Goal: Transaction & Acquisition: Purchase product/service

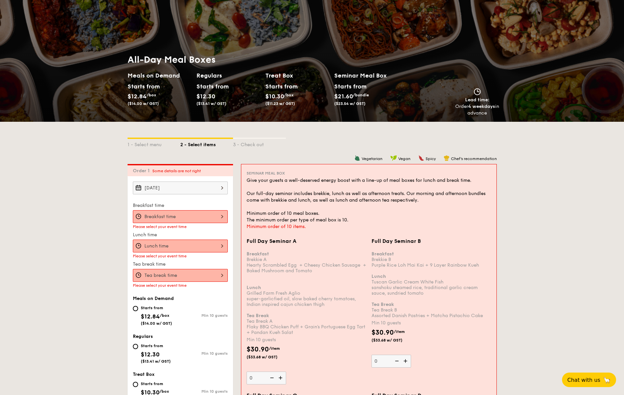
scroll to position [43, 0]
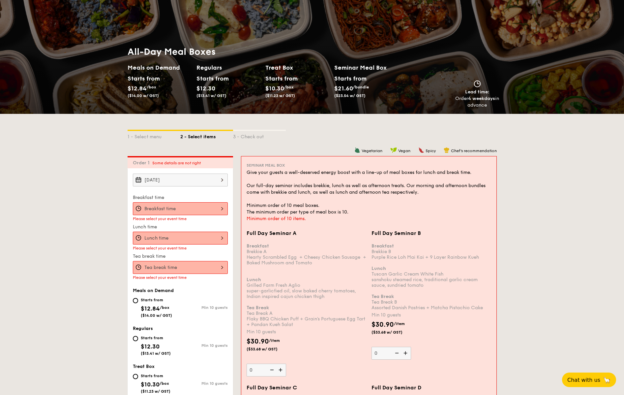
click at [188, 180] on div "Oct 30, 2025" at bounding box center [180, 179] width 95 height 13
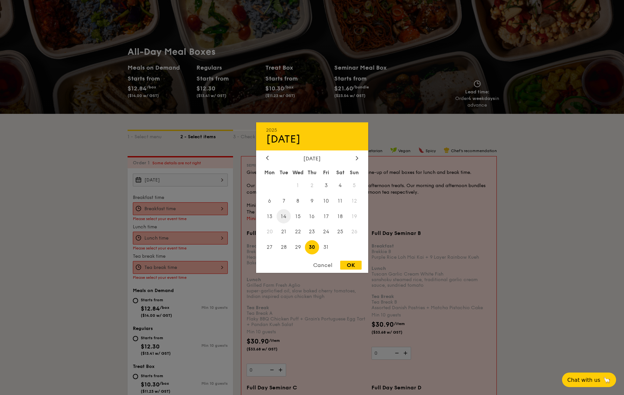
drag, startPoint x: 321, startPoint y: 267, endPoint x: 280, endPoint y: 213, distance: 67.5
click at [321, 266] on div "Cancel" at bounding box center [323, 265] width 32 height 9
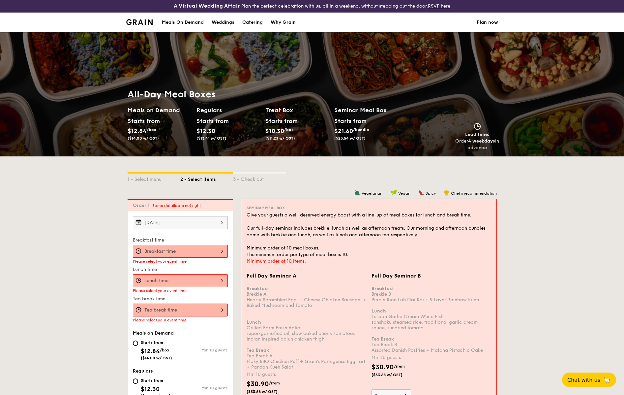
scroll to position [0, 0]
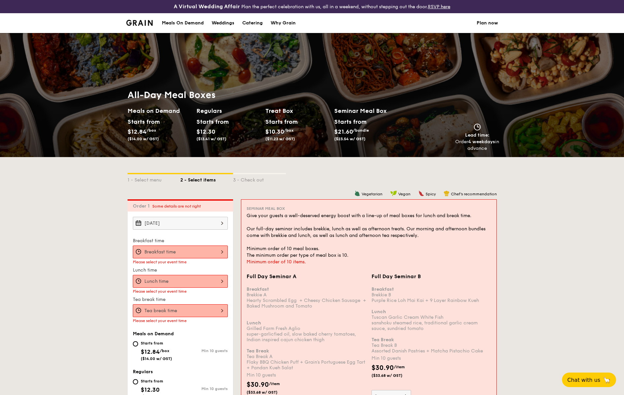
click at [192, 23] on div "Meals On Demand" at bounding box center [183, 23] width 42 height 20
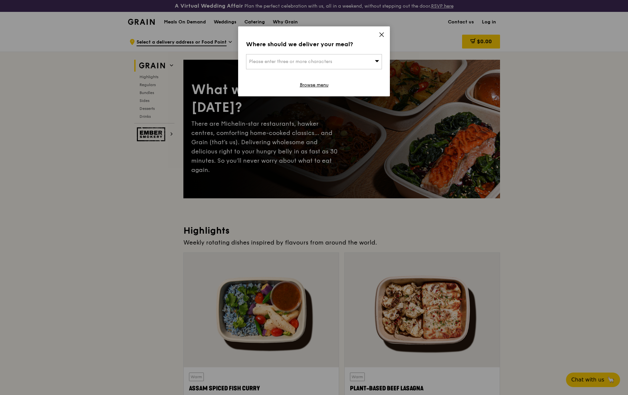
click at [362, 62] on div "Please enter three or more characters" at bounding box center [314, 61] width 136 height 15
type input "038988"
click at [327, 73] on div "[STREET_ADDRESS]" at bounding box center [298, 75] width 98 height 7
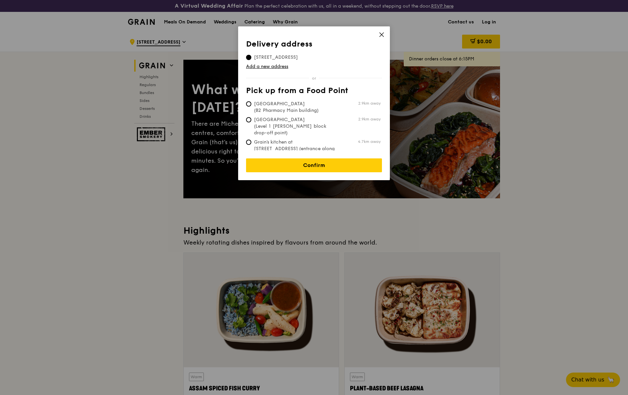
click at [383, 38] on span at bounding box center [382, 35] width 6 height 7
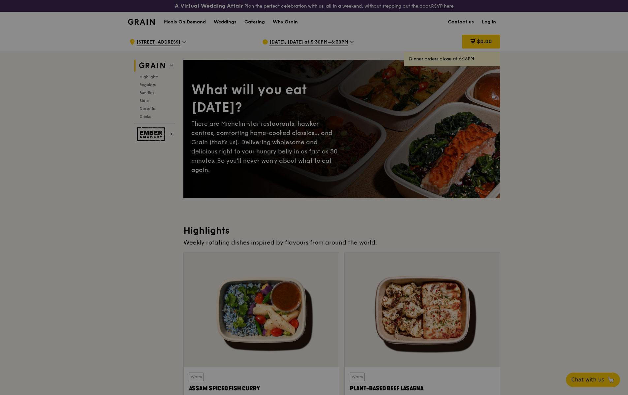
click at [489, 23] on link "Log in" at bounding box center [489, 22] width 22 height 20
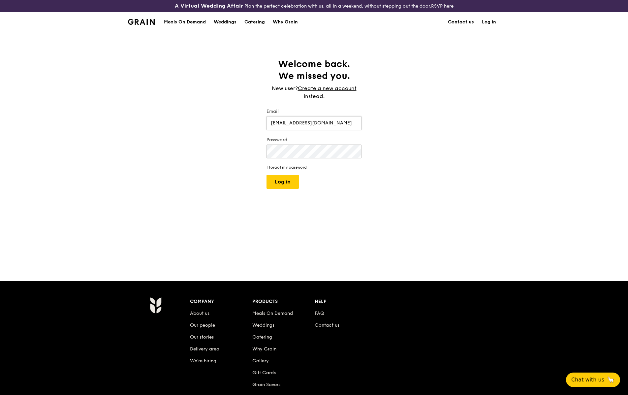
type input "[EMAIL_ADDRESS][DOMAIN_NAME]"
click at [266, 175] on button "Log in" at bounding box center [282, 182] width 32 height 14
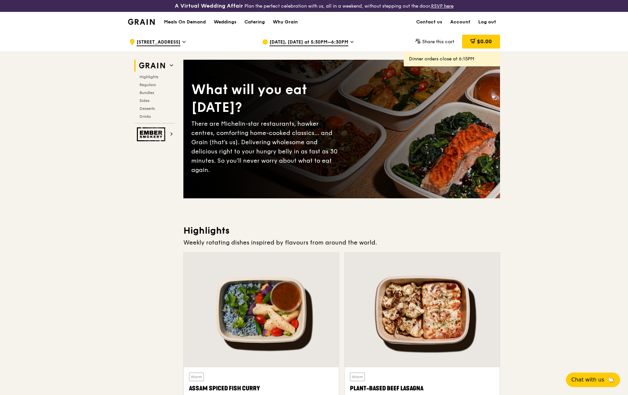
click at [182, 19] on h1 "Meals On Demand" at bounding box center [185, 22] width 42 height 7
click at [245, 26] on div "Catering" at bounding box center [254, 22] width 20 height 20
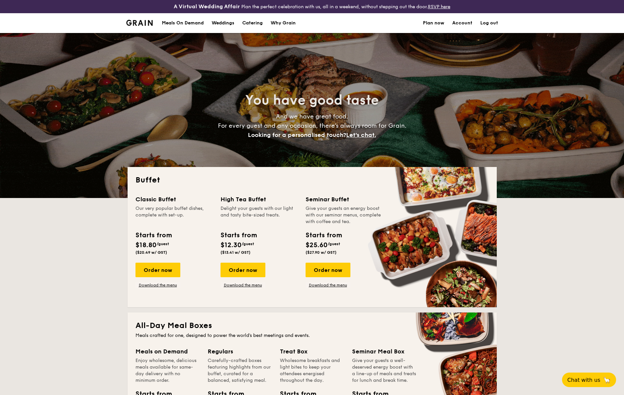
select select
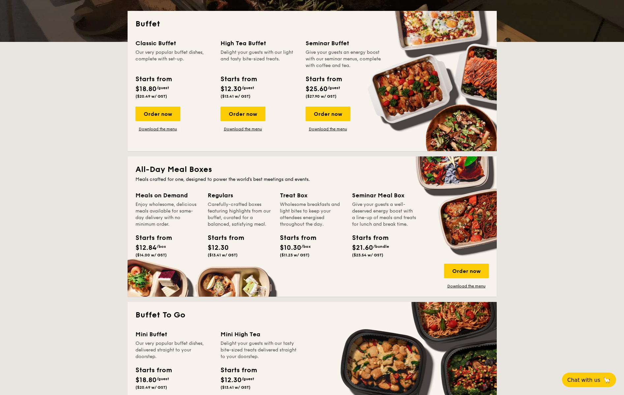
scroll to position [152, 0]
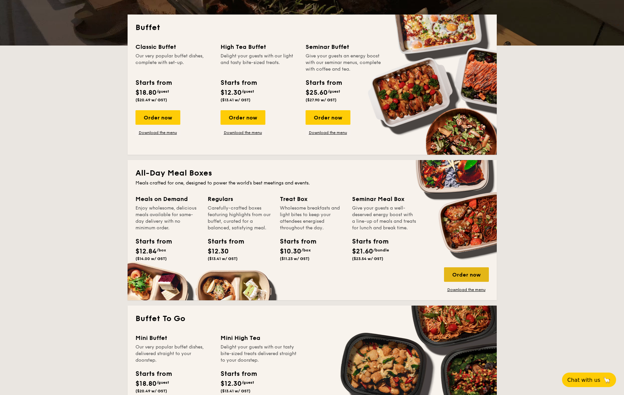
click at [454, 275] on div "Order now" at bounding box center [466, 274] width 45 height 15
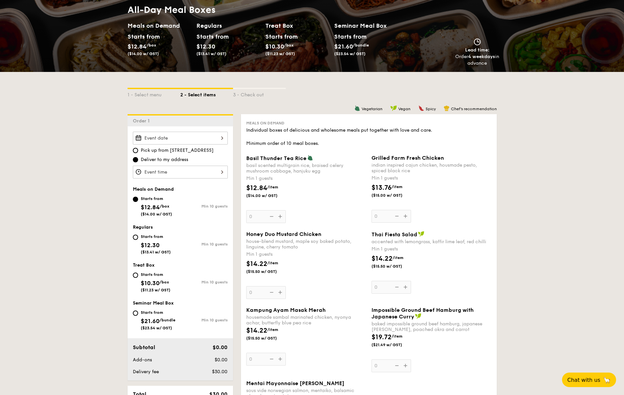
scroll to position [107, 0]
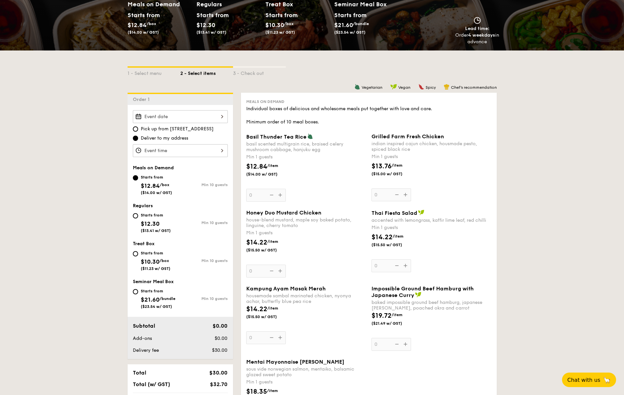
click at [199, 118] on div at bounding box center [180, 116] width 95 height 13
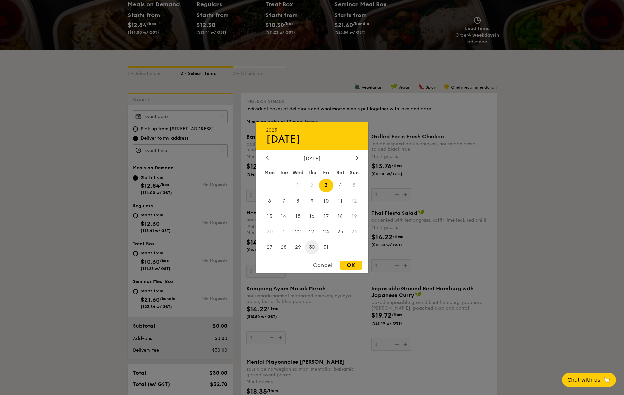
click at [309, 248] on span "30" at bounding box center [312, 247] width 14 height 14
click at [350, 265] on div "OK" at bounding box center [350, 265] width 21 height 9
type input "Oct 30, 2025"
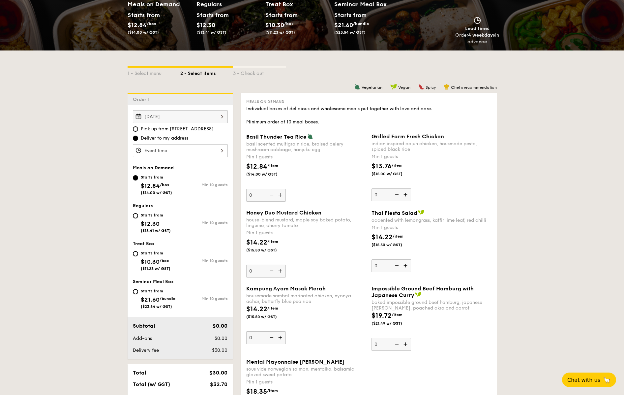
click at [191, 150] on div at bounding box center [180, 150] width 95 height 13
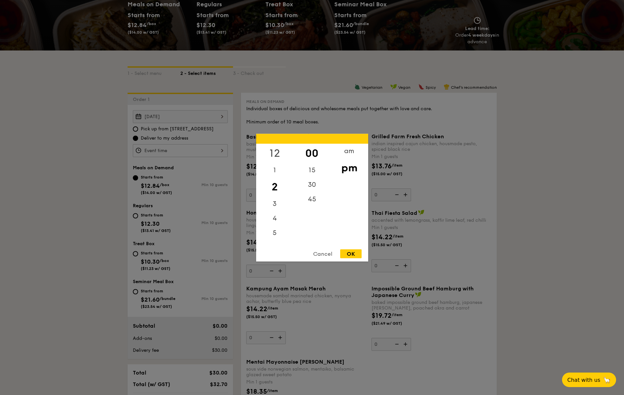
click at [275, 151] on div "12" at bounding box center [274, 152] width 37 height 19
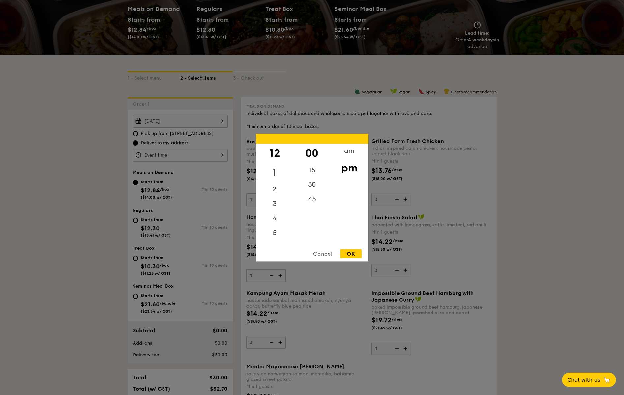
scroll to position [97, 0]
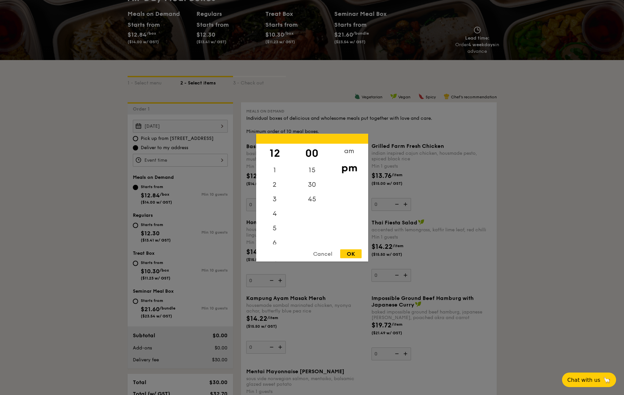
click at [352, 255] on div "OK" at bounding box center [350, 253] width 21 height 9
type input "12:00PM"
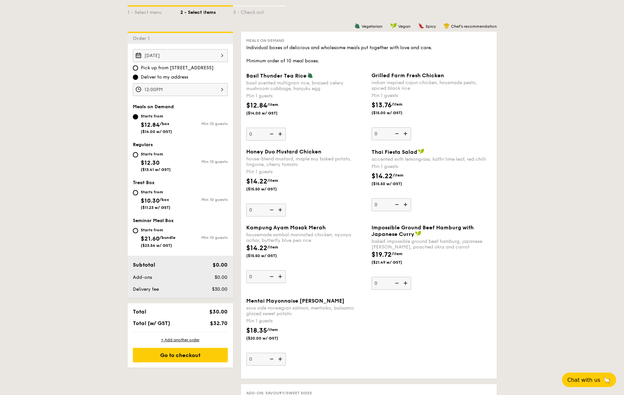
scroll to position [180, 0]
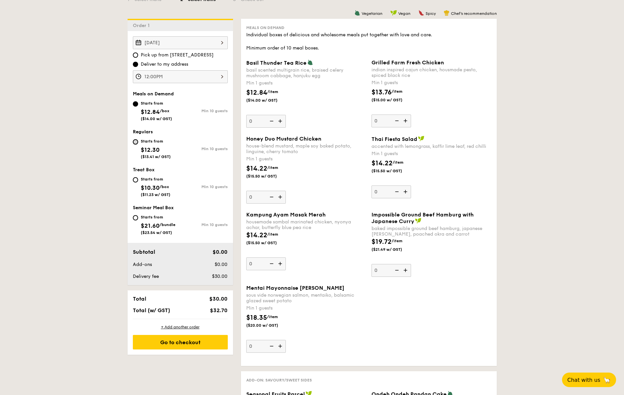
click at [137, 142] on input "Starts from $12.30 ($13.41 w/ GST) Min 10 guests" at bounding box center [135, 141] width 5 height 5
radio input "true"
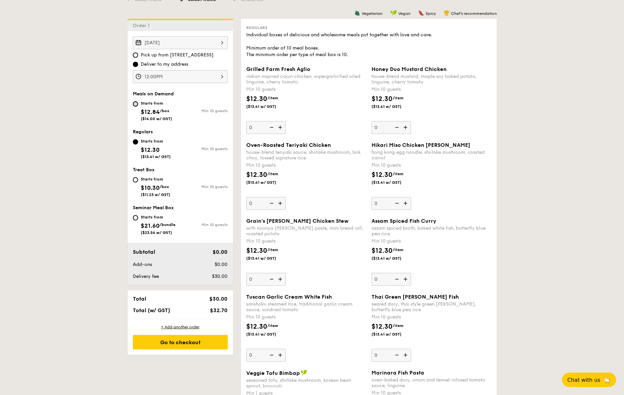
click at [135, 105] on input "Starts from $12.84 /box ($14.00 w/ GST) Min 10 guests" at bounding box center [135, 103] width 5 height 5
radio input "true"
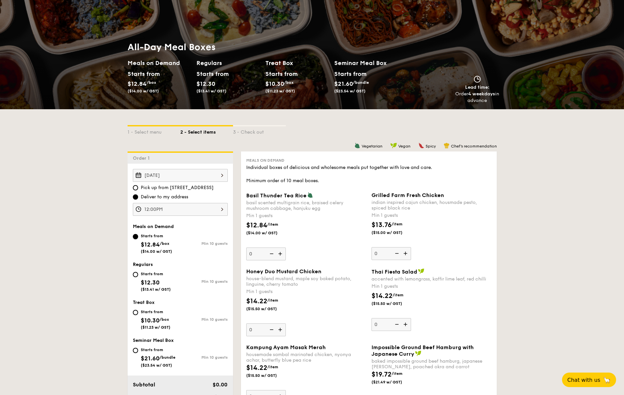
scroll to position [79, 0]
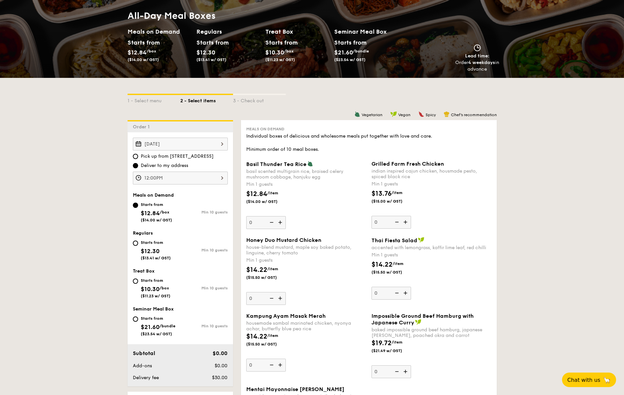
click at [142, 247] on span "$12.30" at bounding box center [150, 250] width 19 height 7
click at [138, 246] on input "Starts from $12.30 ($13.41 w/ GST) Min 10 guests" at bounding box center [135, 242] width 5 height 5
radio input "true"
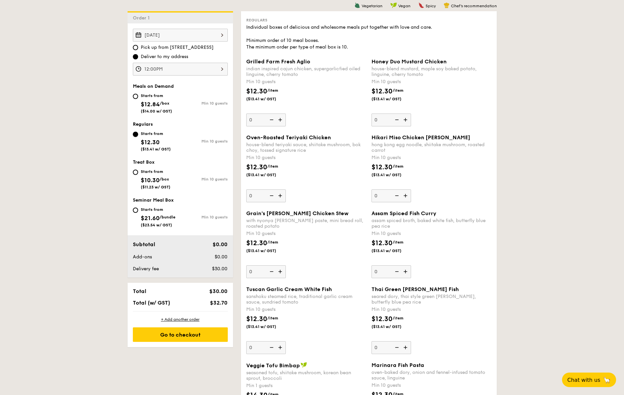
scroll to position [185, 0]
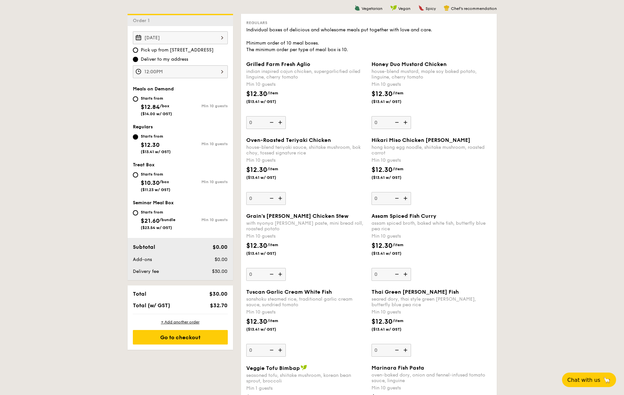
click at [138, 100] on div "Starts from $12.84 /box ($14.00 w/ GST)" at bounding box center [156, 105] width 47 height 22
click at [138, 100] on input "Starts from $12.84 /box ($14.00 w/ GST) Min 10 guests" at bounding box center [135, 98] width 5 height 5
radio input "true"
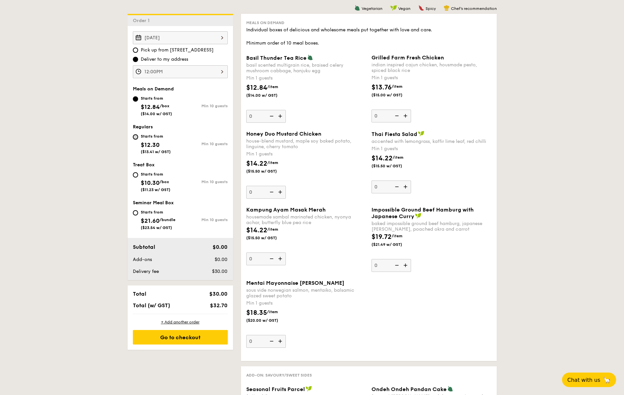
click at [138, 137] on input "Starts from $12.30 ($13.41 w/ GST) Min 10 guests" at bounding box center [135, 136] width 5 height 5
radio input "true"
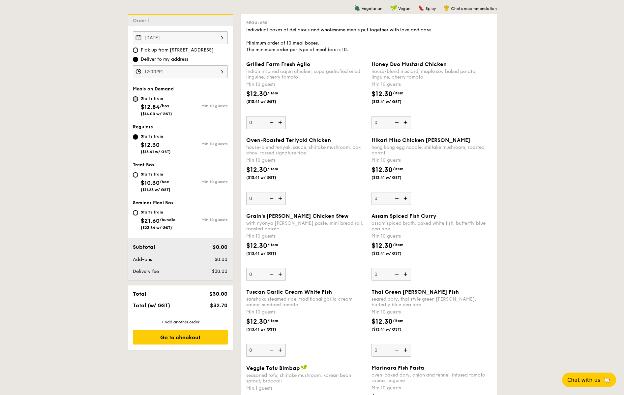
click at [137, 97] on input "Starts from $12.84 /box ($14.00 w/ GST) Min 10 guests" at bounding box center [135, 98] width 5 height 5
radio input "true"
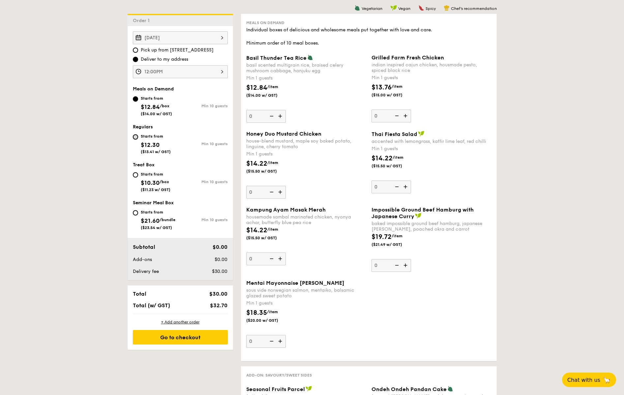
click at [134, 136] on input "Starts from $12.30 ($13.41 w/ GST) Min 10 guests" at bounding box center [135, 136] width 5 height 5
radio input "true"
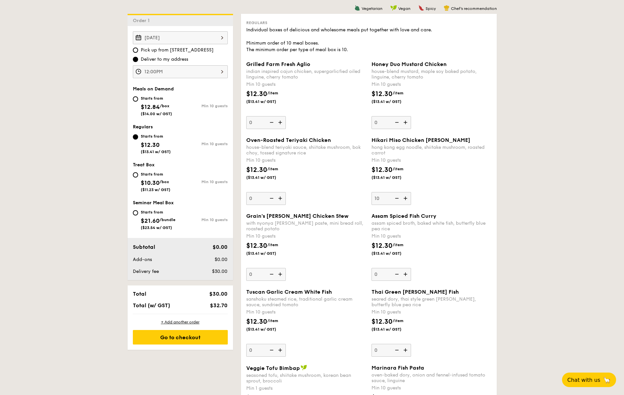
type input "10"
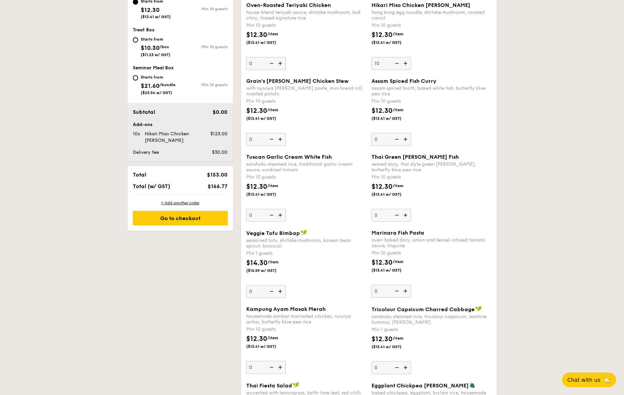
scroll to position [315, 0]
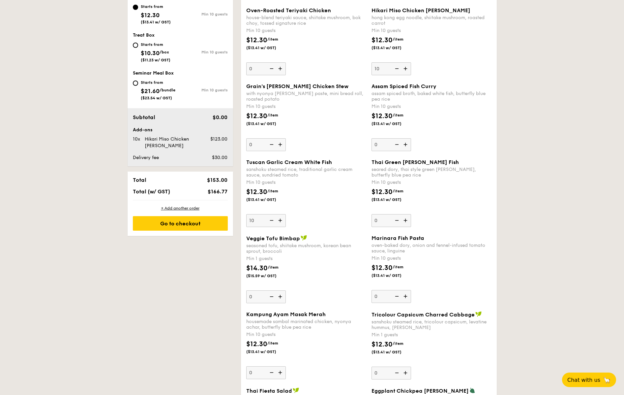
type input "10"
click at [318, 214] on div "Tuscan Garlic Cream White Fish sanshoku steamed rice, traditional garlic cream …" at bounding box center [306, 193] width 120 height 68
click at [286, 214] on input "10" at bounding box center [266, 220] width 40 height 13
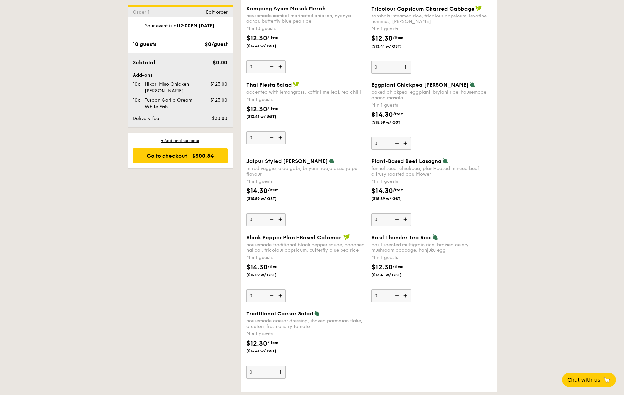
scroll to position [621, 0]
type input "5"
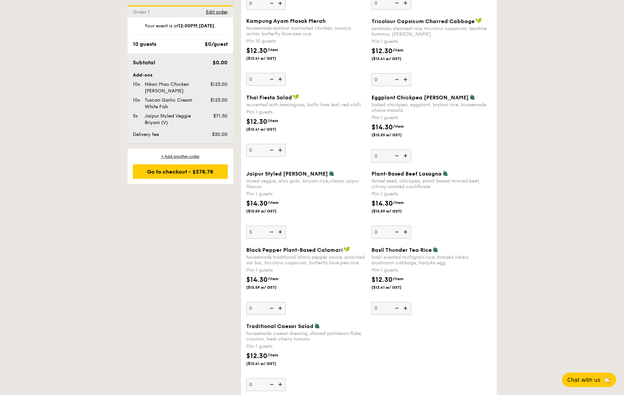
scroll to position [607, 0]
click at [145, 44] on div "10 guests" at bounding box center [144, 44] width 23 height 8
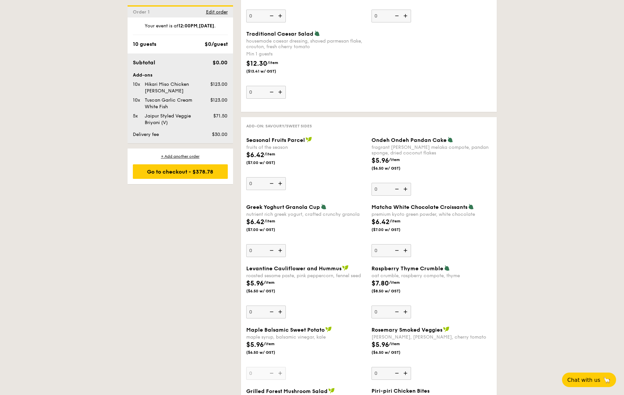
scroll to position [900, 0]
click at [216, 12] on span "Edit order" at bounding box center [217, 12] width 22 height 6
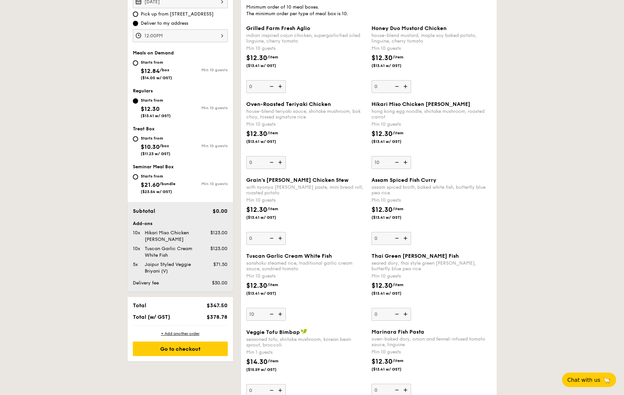
scroll to position [189, 0]
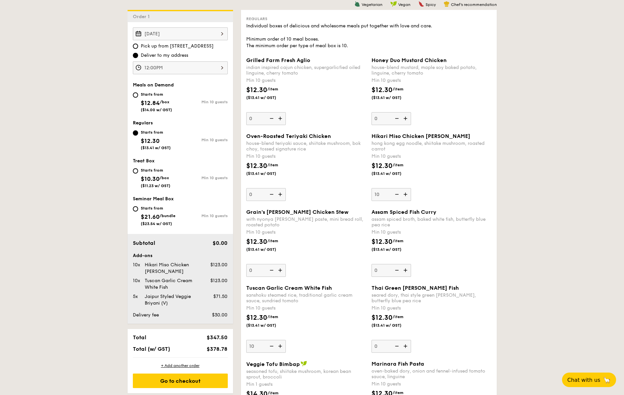
click at [189, 66] on div "12:00PM" at bounding box center [180, 67] width 95 height 13
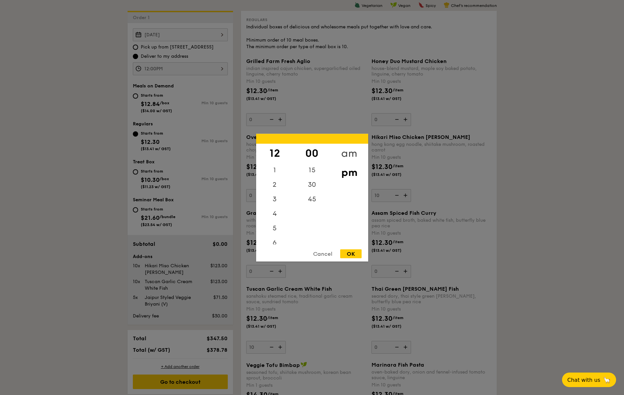
scroll to position [188, 0]
click at [354, 152] on div "am" at bounding box center [349, 152] width 37 height 19
click at [277, 242] on div "11" at bounding box center [274, 239] width 37 height 19
click at [314, 198] on div "45" at bounding box center [312, 201] width 37 height 19
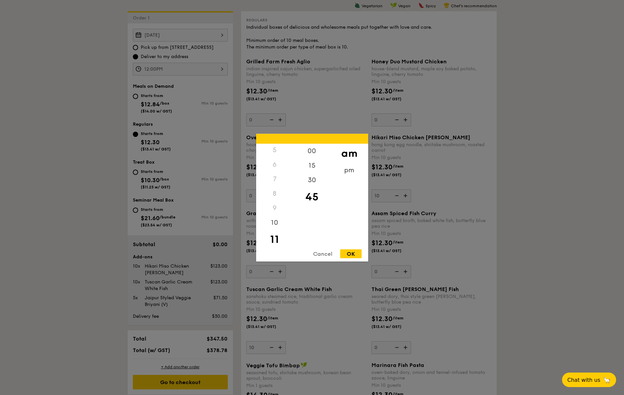
drag, startPoint x: 354, startPoint y: 255, endPoint x: 337, endPoint y: 238, distance: 23.3
click at [354, 255] on div "OK" at bounding box center [350, 253] width 21 height 9
type input "11:45AM"
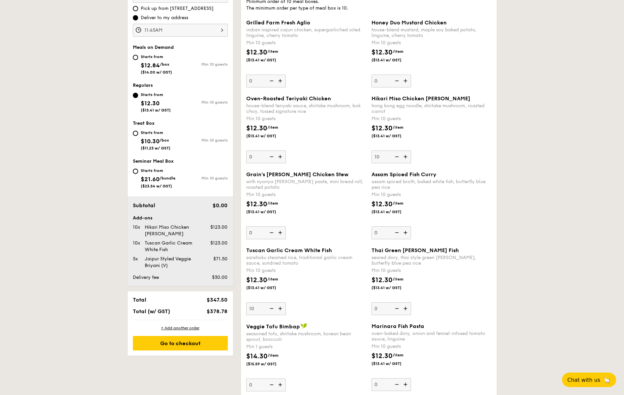
scroll to position [221, 0]
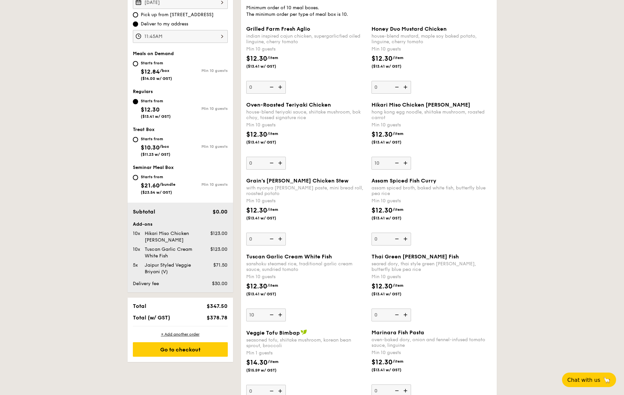
click at [160, 237] on div "Hikari Miso Chicken Chow Mei" at bounding box center [172, 236] width 60 height 13
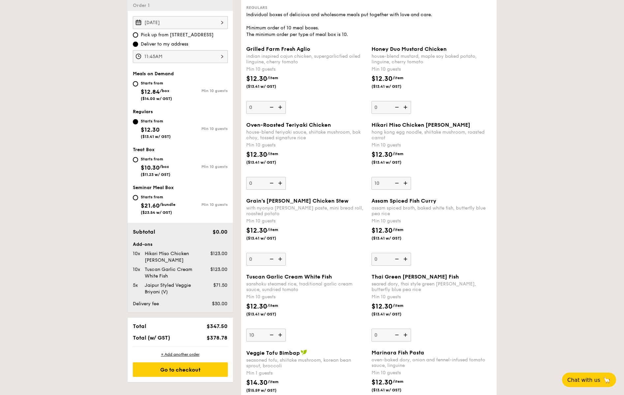
scroll to position [211, 0]
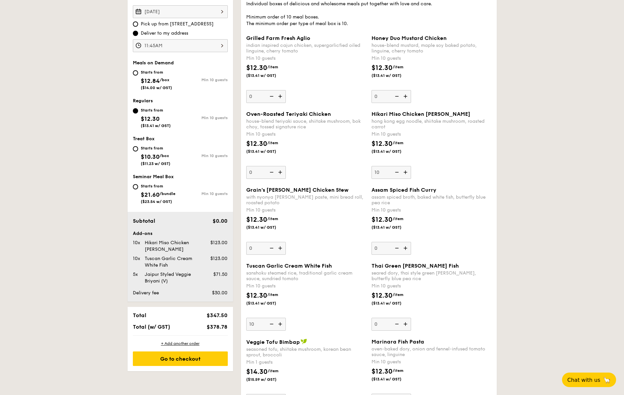
click at [406, 173] on img at bounding box center [406, 172] width 10 height 13
click at [406, 173] on input "10" at bounding box center [392, 172] width 40 height 13
click at [406, 173] on img at bounding box center [406, 172] width 10 height 13
click at [406, 173] on input "11" at bounding box center [392, 172] width 40 height 13
type input "12"
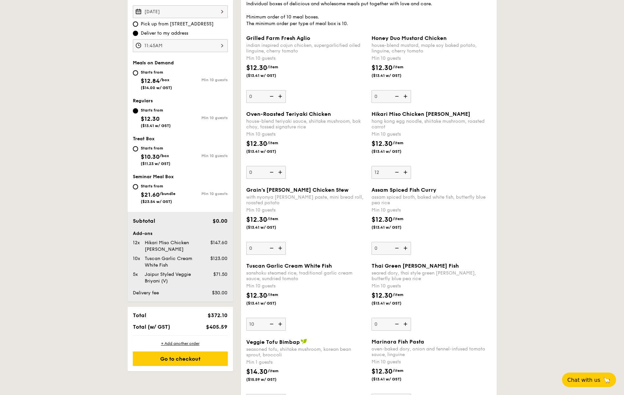
click at [281, 325] on img at bounding box center [281, 324] width 10 height 13
click at [281, 325] on input "10" at bounding box center [266, 324] width 40 height 13
click at [281, 325] on img at bounding box center [281, 324] width 10 height 13
click at [281, 325] on input "11" at bounding box center [266, 324] width 40 height 13
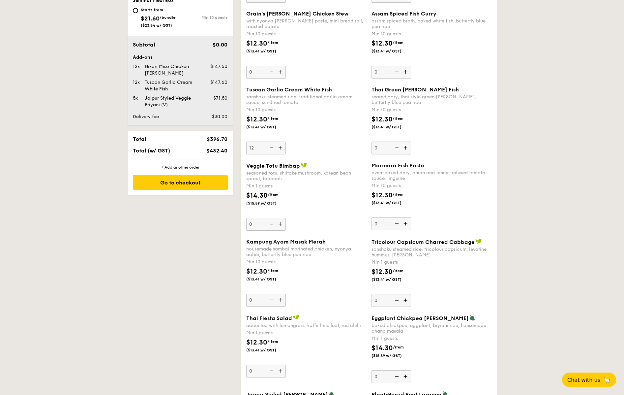
scroll to position [387, 0]
click at [270, 149] on img at bounding box center [271, 148] width 10 height 13
click at [270, 149] on input "12" at bounding box center [266, 148] width 40 height 13
type input "11"
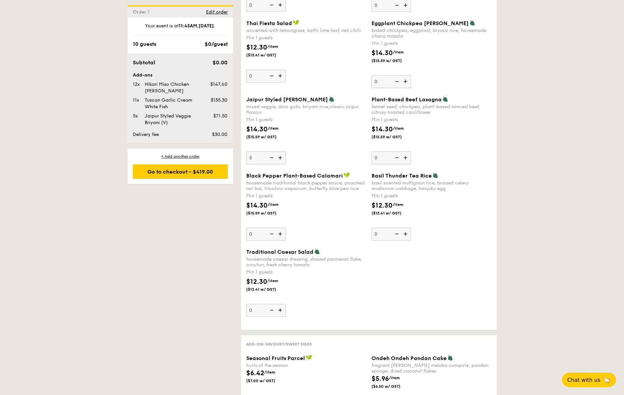
scroll to position [698, 0]
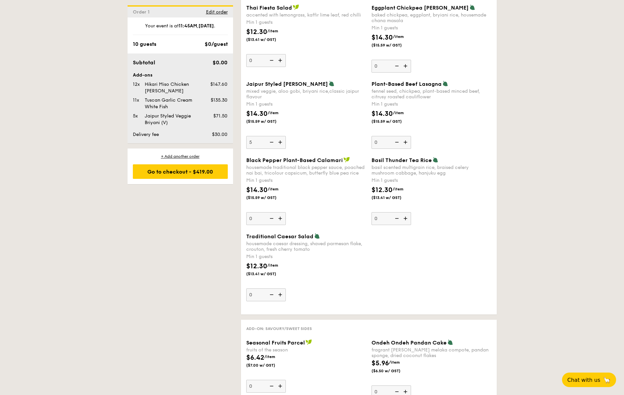
click at [280, 294] on img at bounding box center [281, 294] width 10 height 13
click at [280, 294] on input "0" at bounding box center [266, 294] width 40 height 13
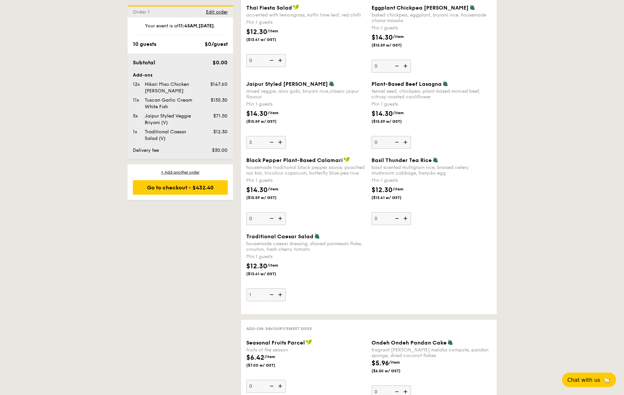
click at [281, 294] on img at bounding box center [281, 294] width 10 height 13
click at [281, 294] on input "1" at bounding box center [266, 294] width 40 height 13
type input "2"
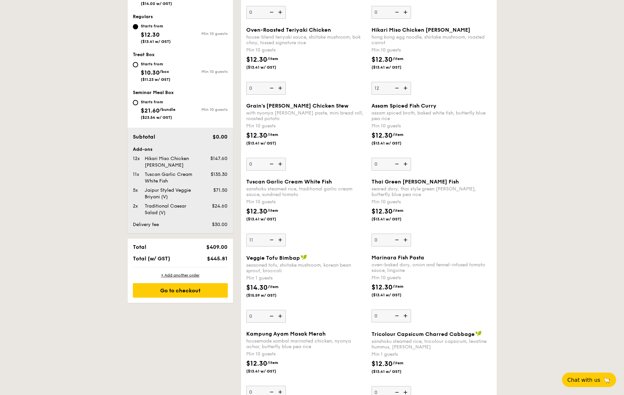
scroll to position [306, 0]
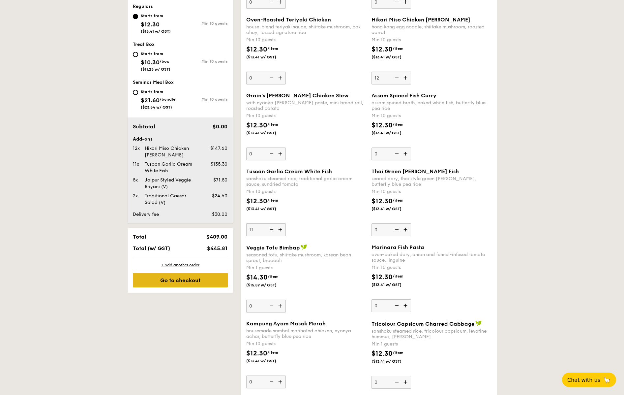
click at [197, 283] on div "Go to checkout" at bounding box center [180, 280] width 95 height 15
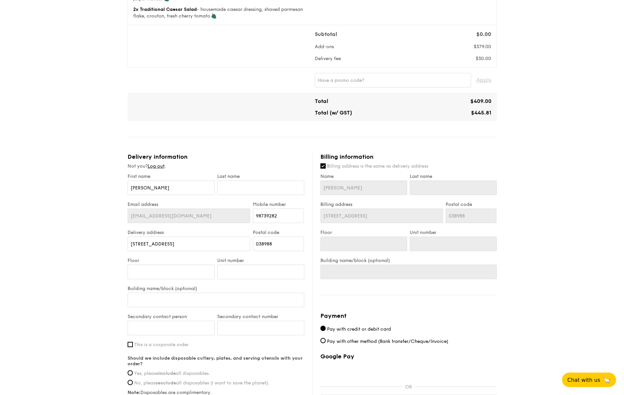
scroll to position [281, 0]
